Goal: Task Accomplishment & Management: Manage account settings

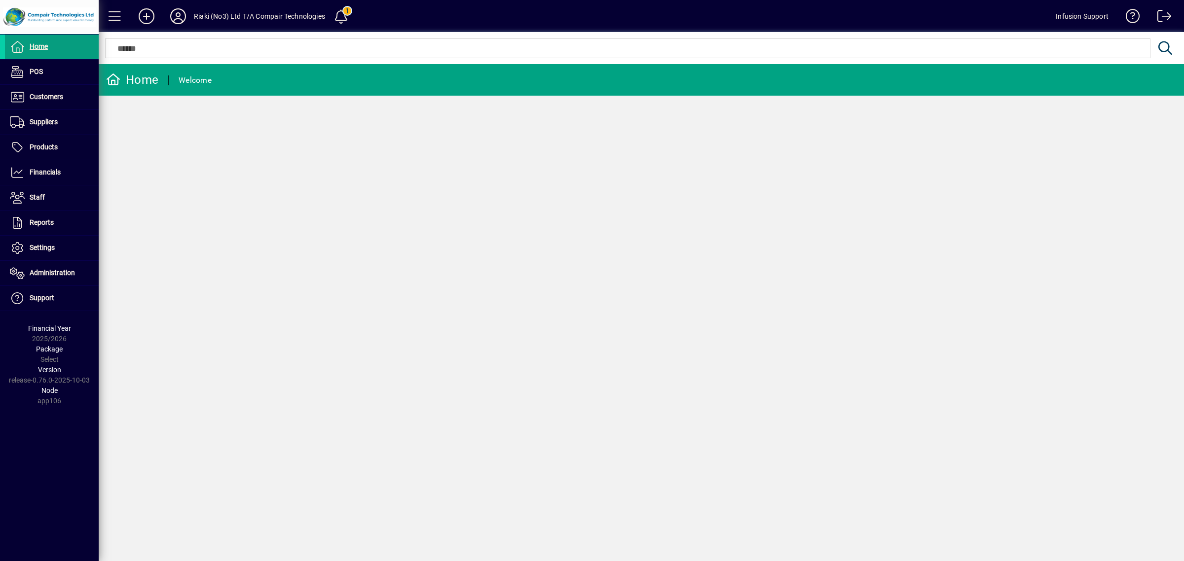
click at [497, 281] on div "Home Welcome" at bounding box center [641, 312] width 1085 height 497
click at [36, 240] on span at bounding box center [52, 248] width 94 height 24
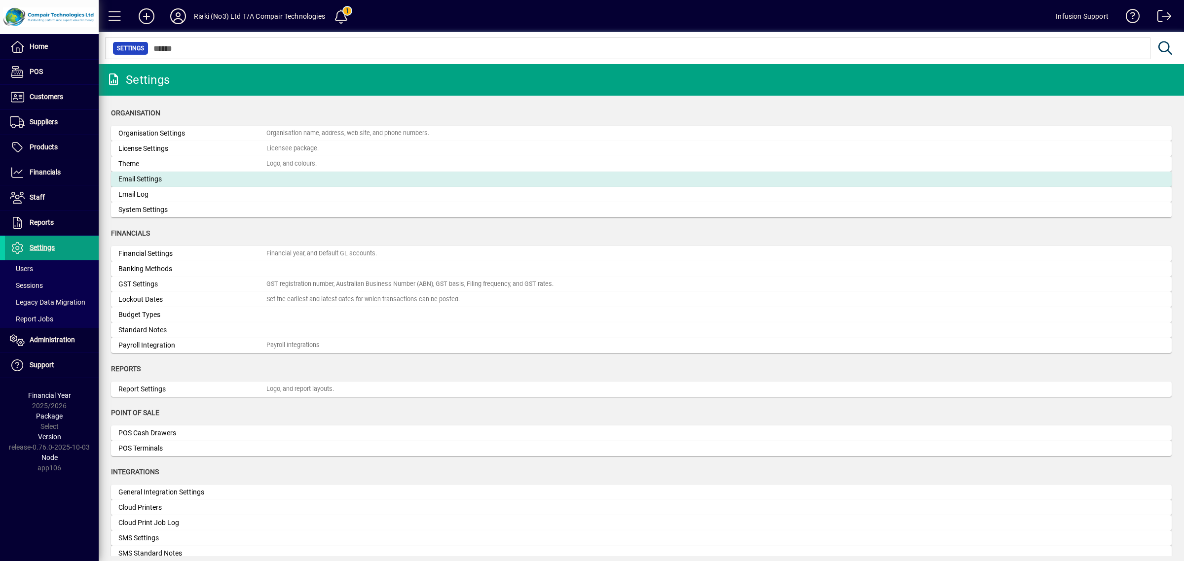
click at [147, 178] on div "Email Settings" at bounding box center [192, 179] width 148 height 10
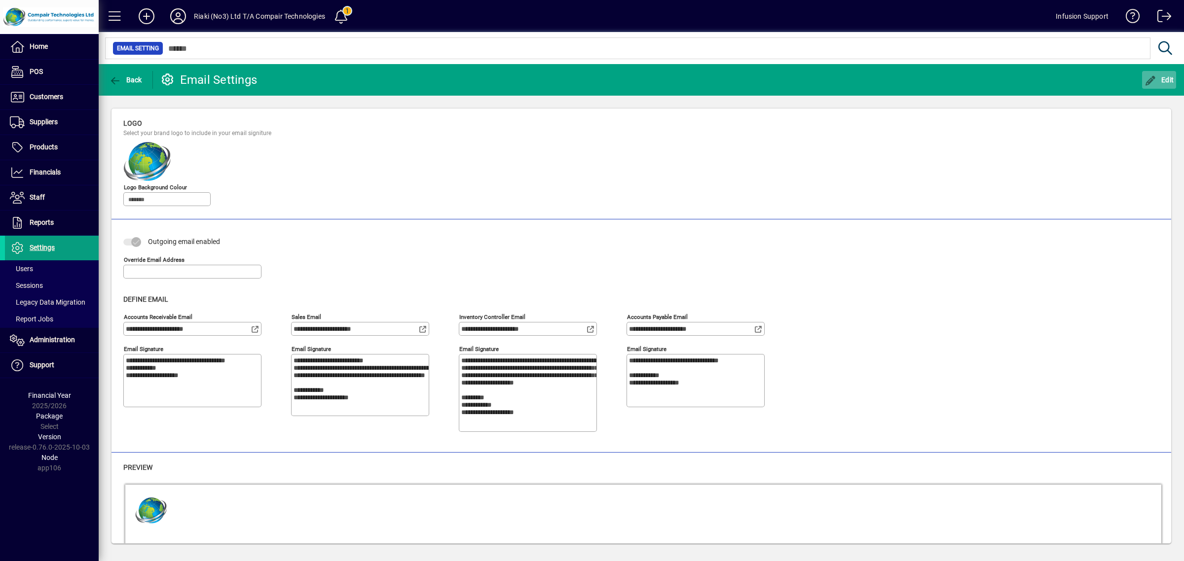
click at [1154, 79] on icon "button" at bounding box center [1150, 81] width 12 height 10
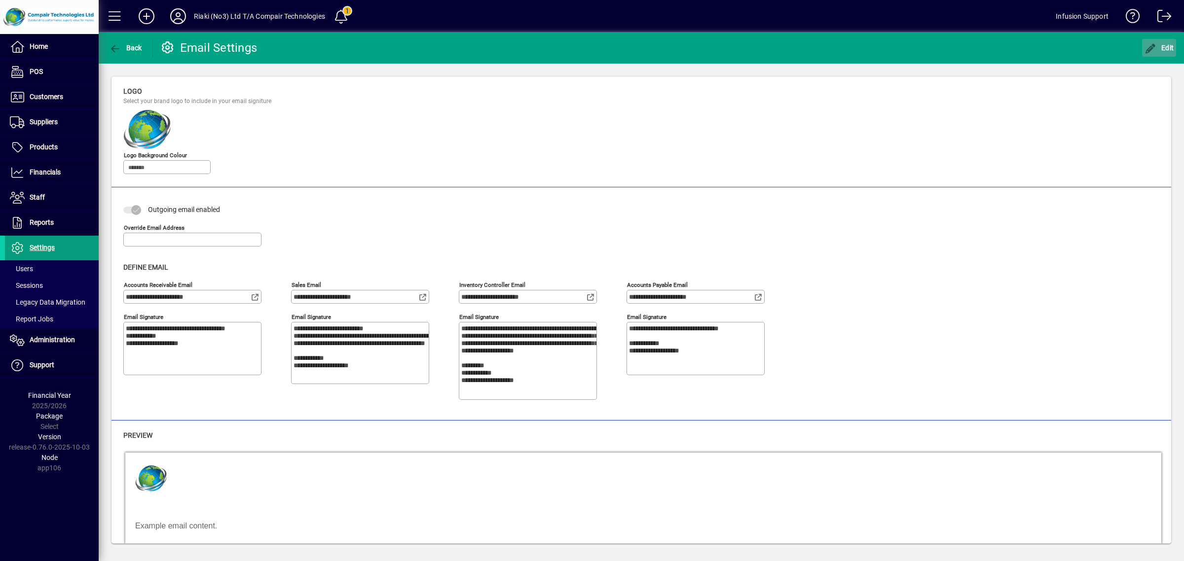
type textarea "**********"
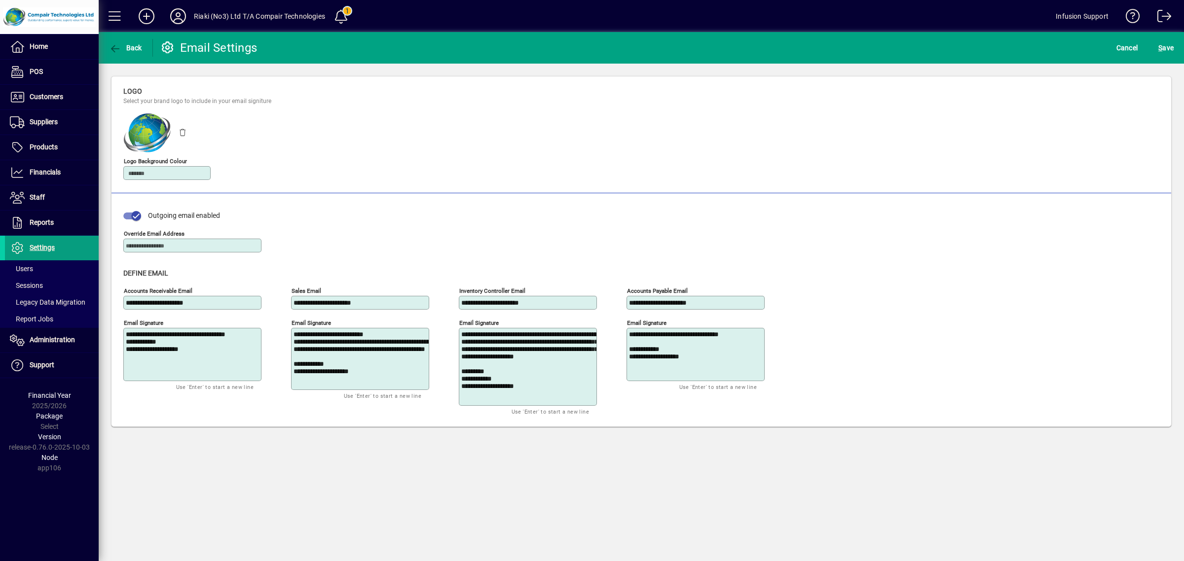
click at [288, 147] on div "Logo Select your brand logo to include in your email signiture Logo background …" at bounding box center [273, 137] width 301 height 102
click at [182, 130] on span "button" at bounding box center [183, 132] width 24 height 24
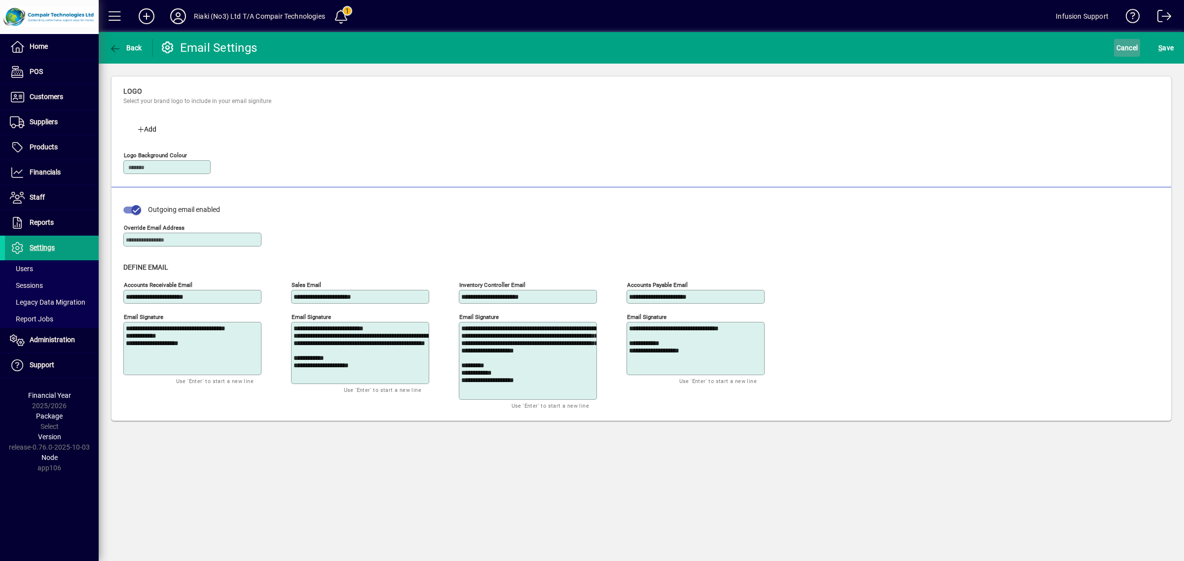
click at [1127, 42] on span "Cancel" at bounding box center [1127, 48] width 22 height 16
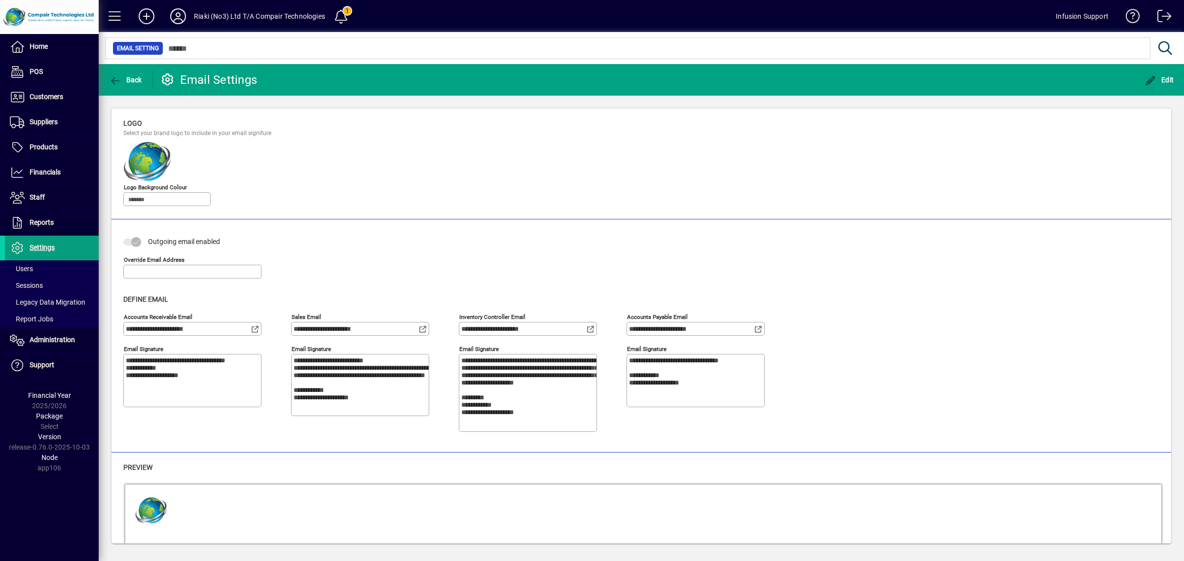
drag, startPoint x: 682, startPoint y: 186, endPoint x: 390, endPoint y: 173, distance: 291.7
click at [662, 186] on div "Logo Select your brand logo to include in your email signiture Logo background …" at bounding box center [641, 166] width 1036 height 96
click at [176, 19] on icon at bounding box center [178, 16] width 20 height 16
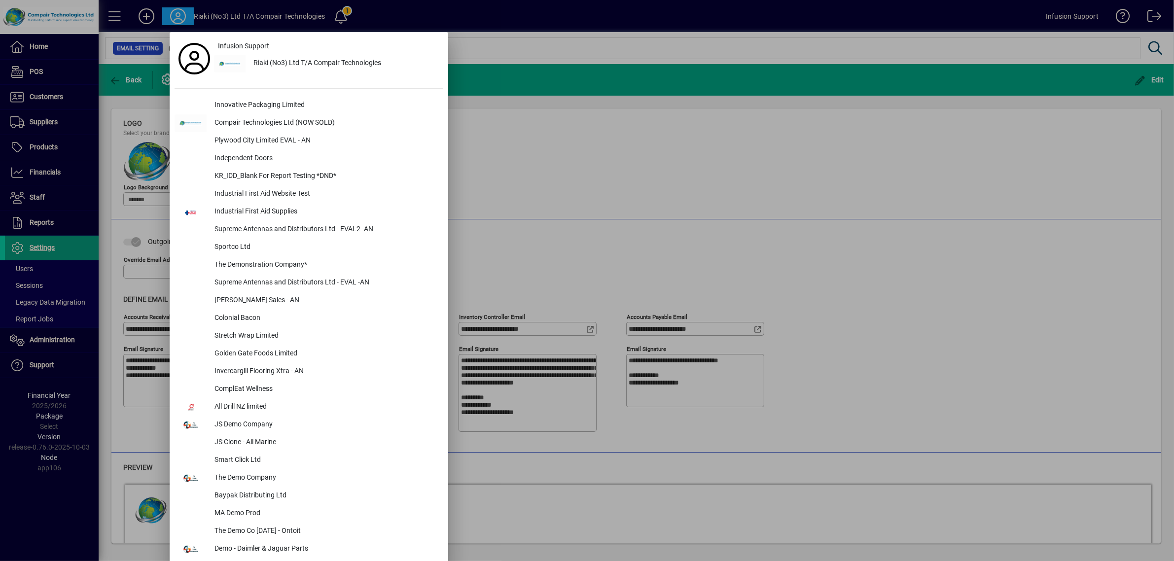
drag, startPoint x: 60, startPoint y: 504, endPoint x: 50, endPoint y: 242, distance: 263.0
click at [60, 505] on div at bounding box center [587, 280] width 1174 height 561
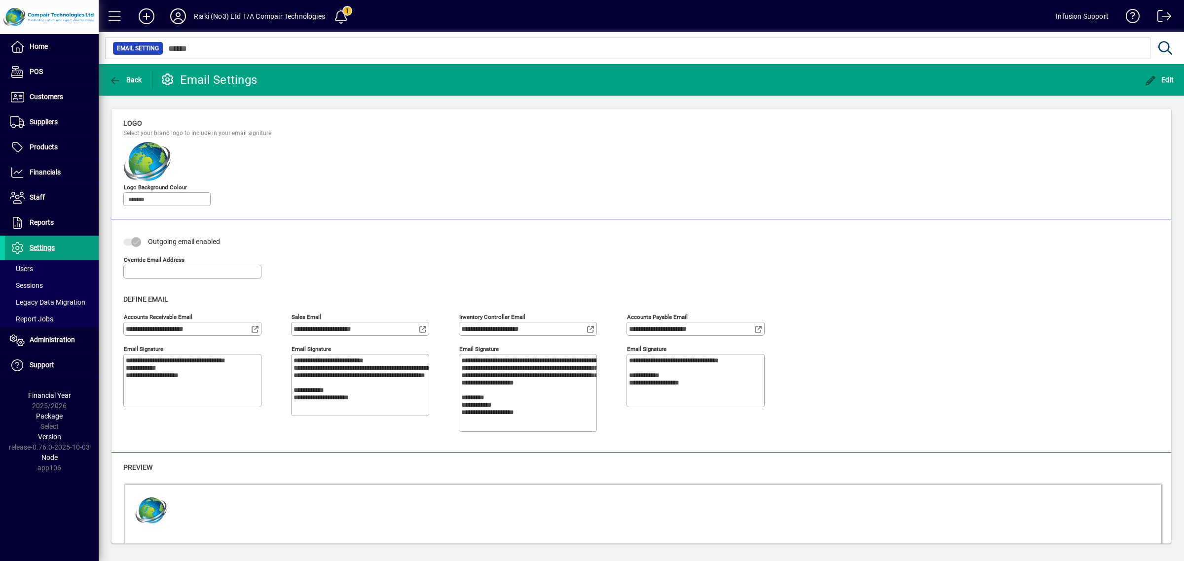
click at [180, 12] on icon at bounding box center [178, 16] width 20 height 16
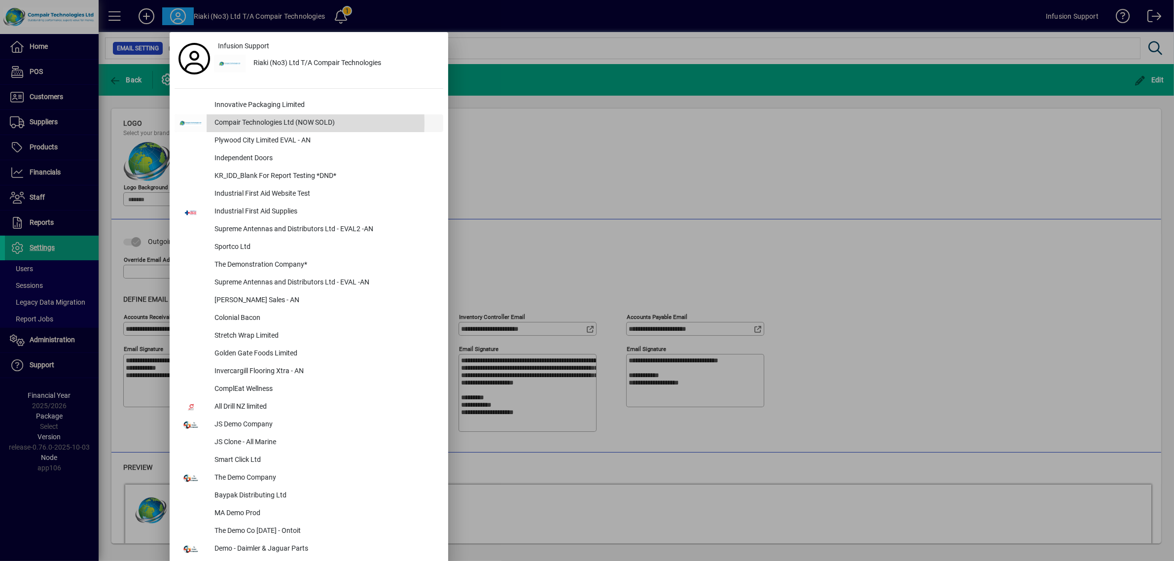
click at [240, 123] on div "Compair Technologies Ltd (NOW SOLD)" at bounding box center [325, 123] width 237 height 18
